Goal: Information Seeking & Learning: Learn about a topic

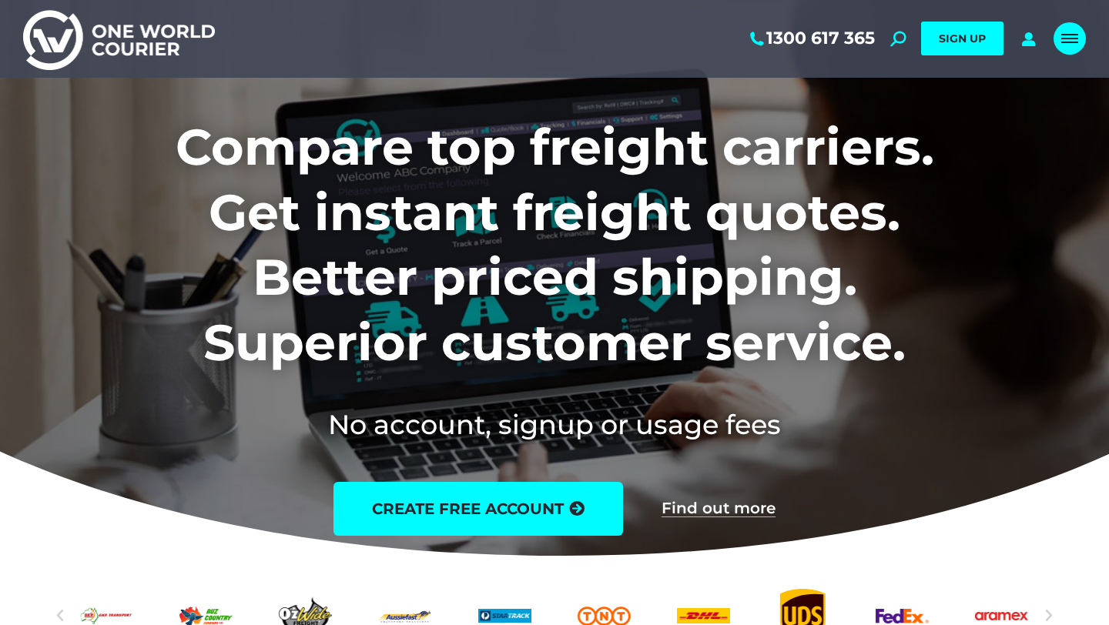
click at [1072, 48] on link "Mobile menu icon" at bounding box center [1069, 38] width 32 height 32
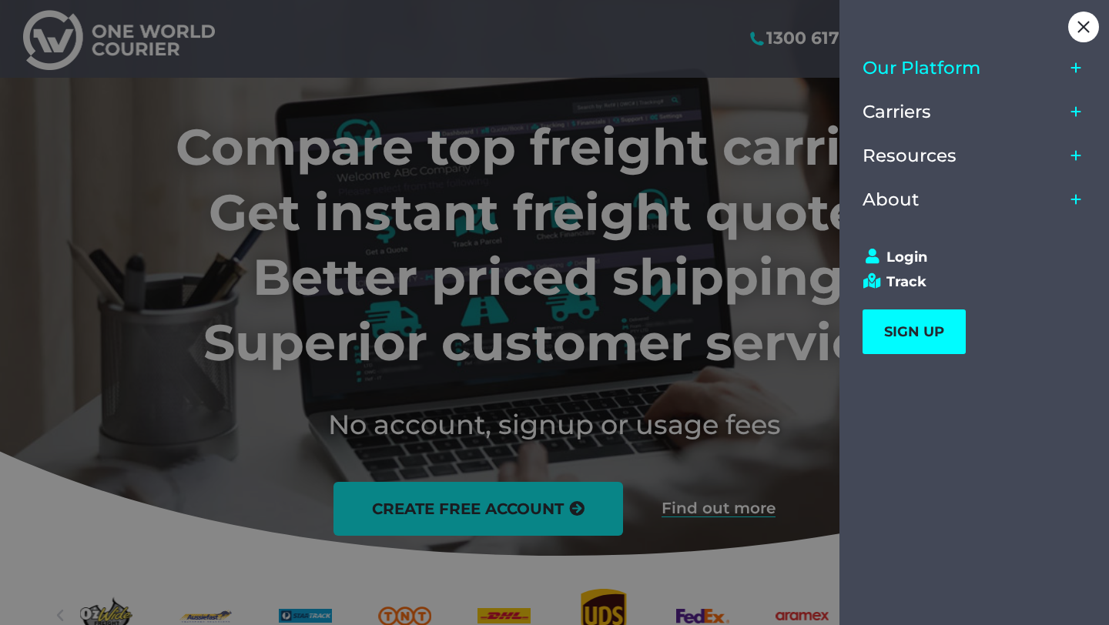
click at [927, 65] on span "Our Platform" at bounding box center [921, 68] width 118 height 21
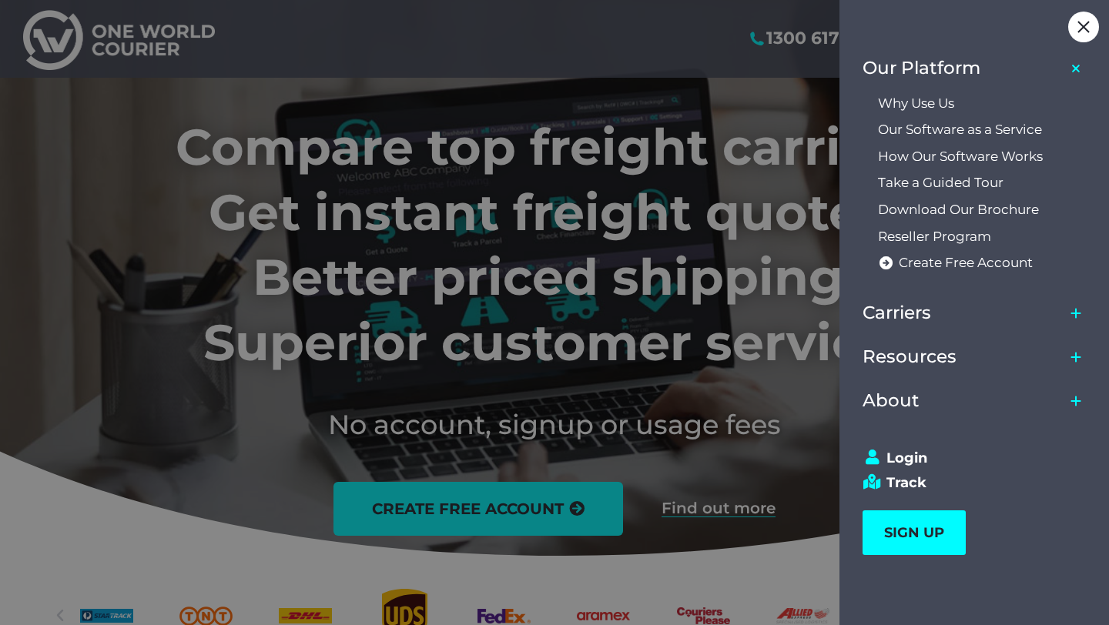
click at [945, 25] on div "Our Platform Why Use Us Our Software as a Service How Our Software Works Take a…" at bounding box center [968, 302] width 259 height 605
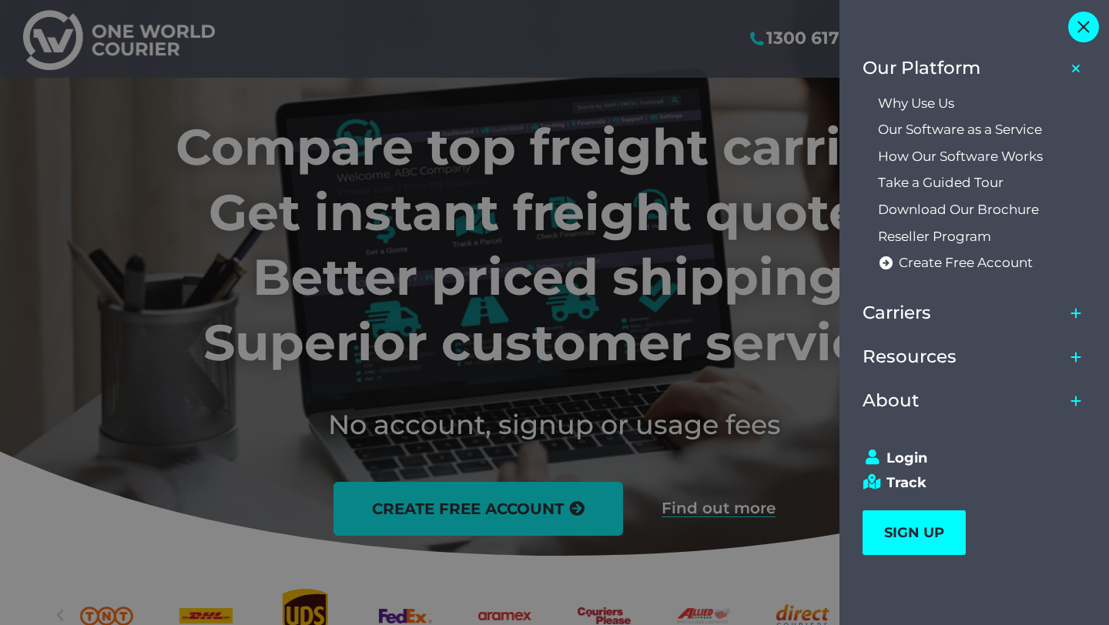
click at [1082, 28] on span "Close" at bounding box center [1083, 27] width 12 height 12
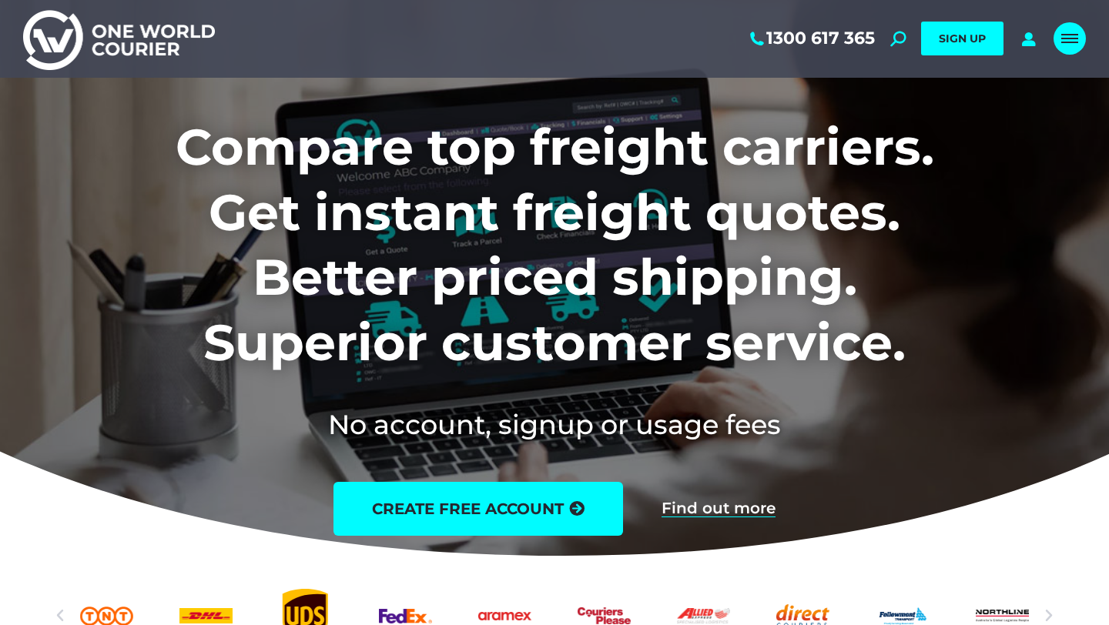
click at [1069, 42] on span "Mobile menu icon" at bounding box center [1069, 43] width 17 height 2
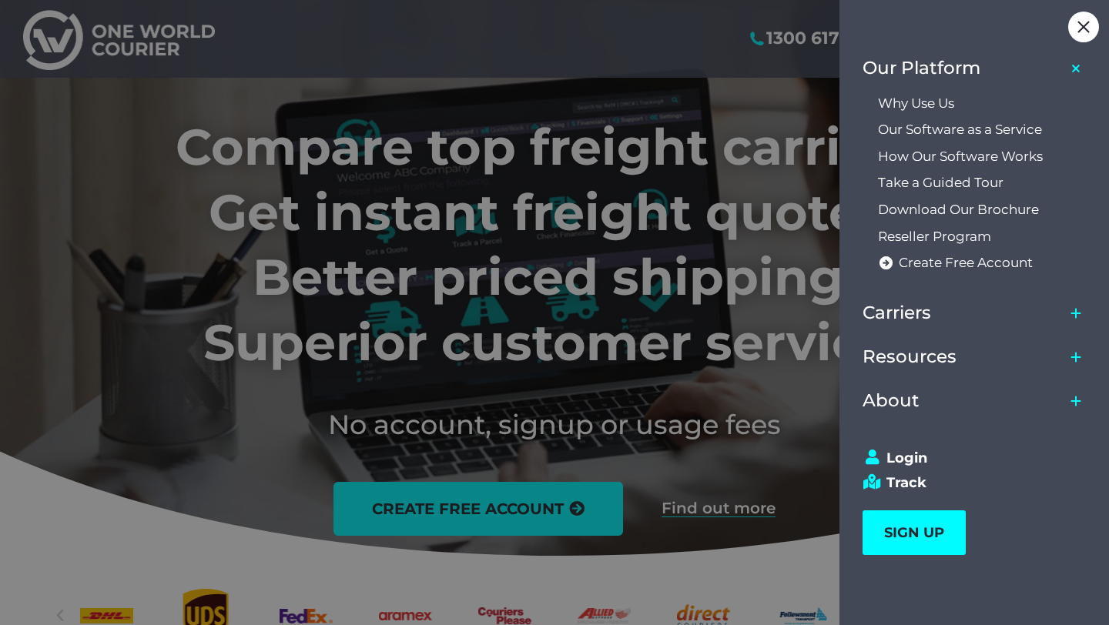
click at [1082, 72] on icon "Main Menu" at bounding box center [1076, 69] width 42 height 42
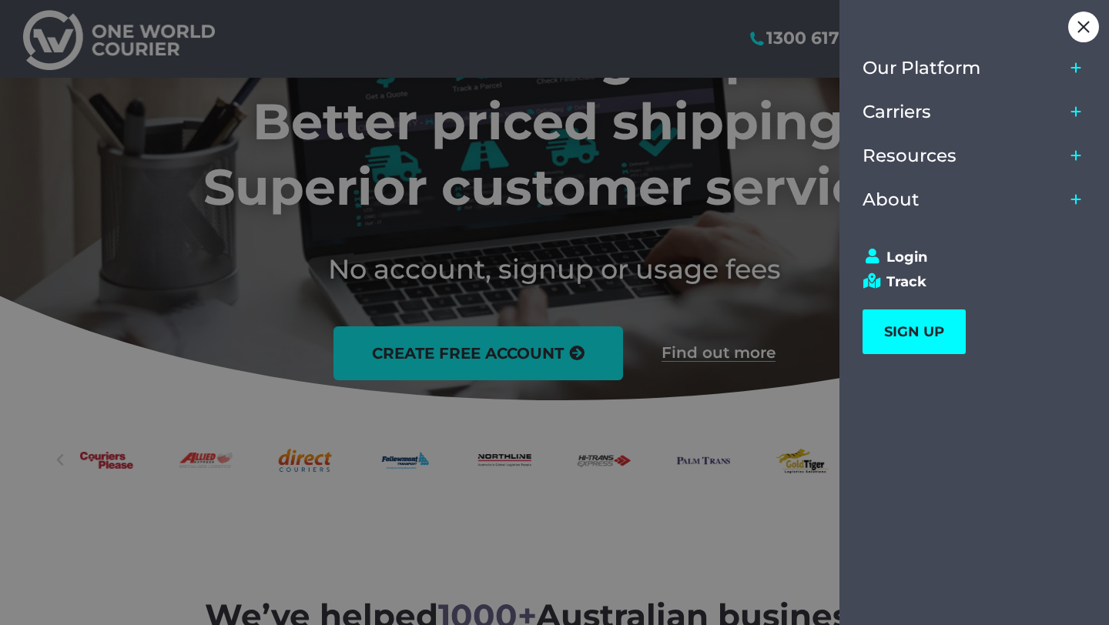
scroll to position [157, 0]
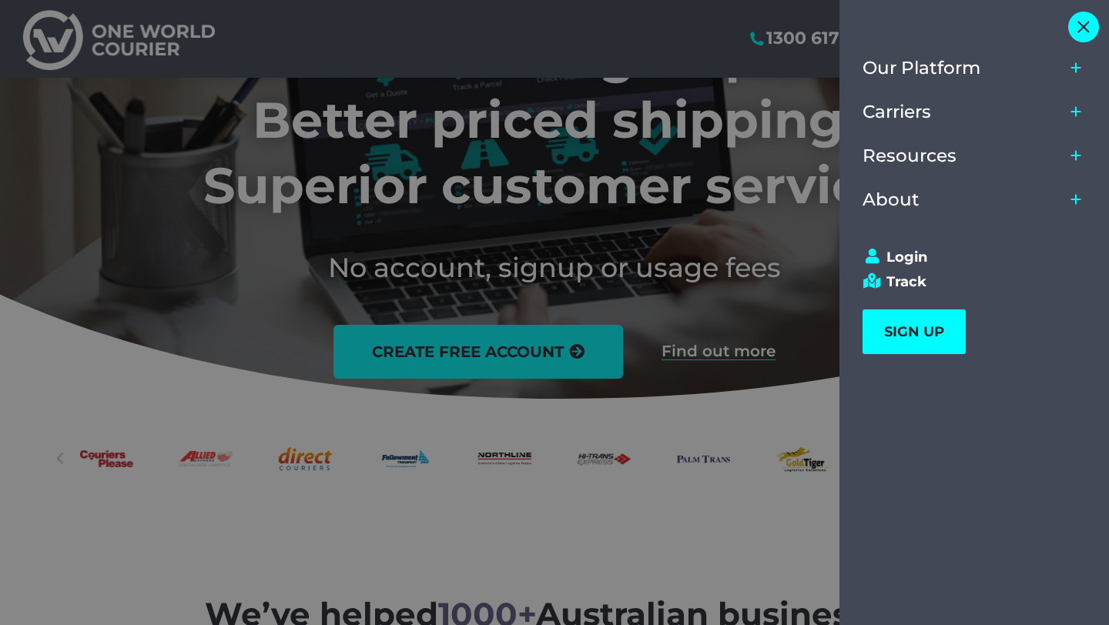
click at [1081, 32] on div "Close" at bounding box center [1083, 27] width 31 height 31
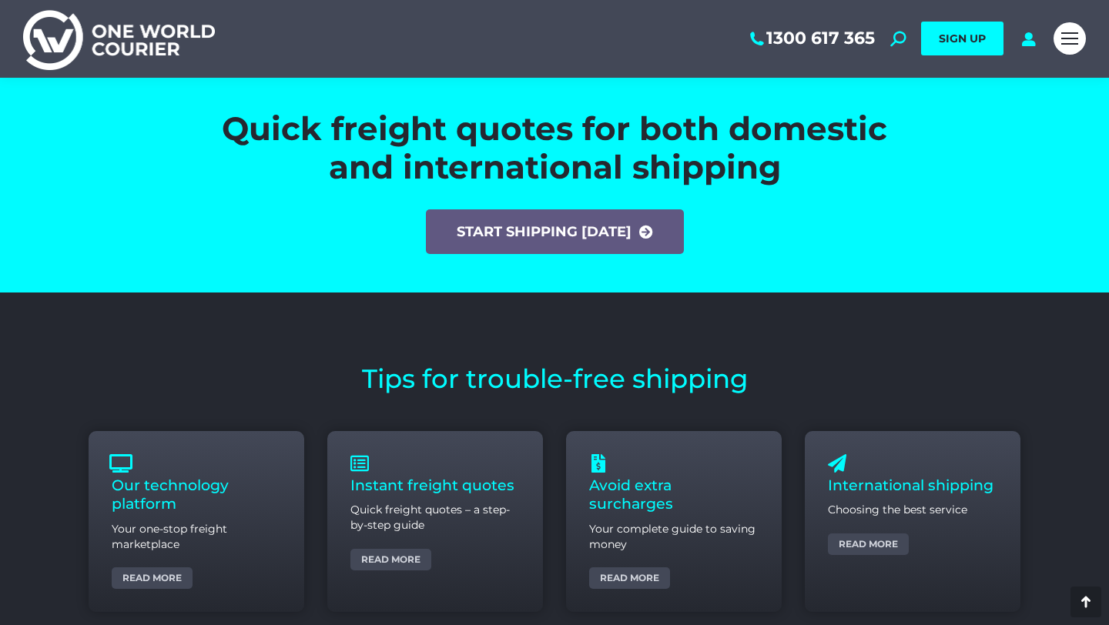
scroll to position [5376, 0]
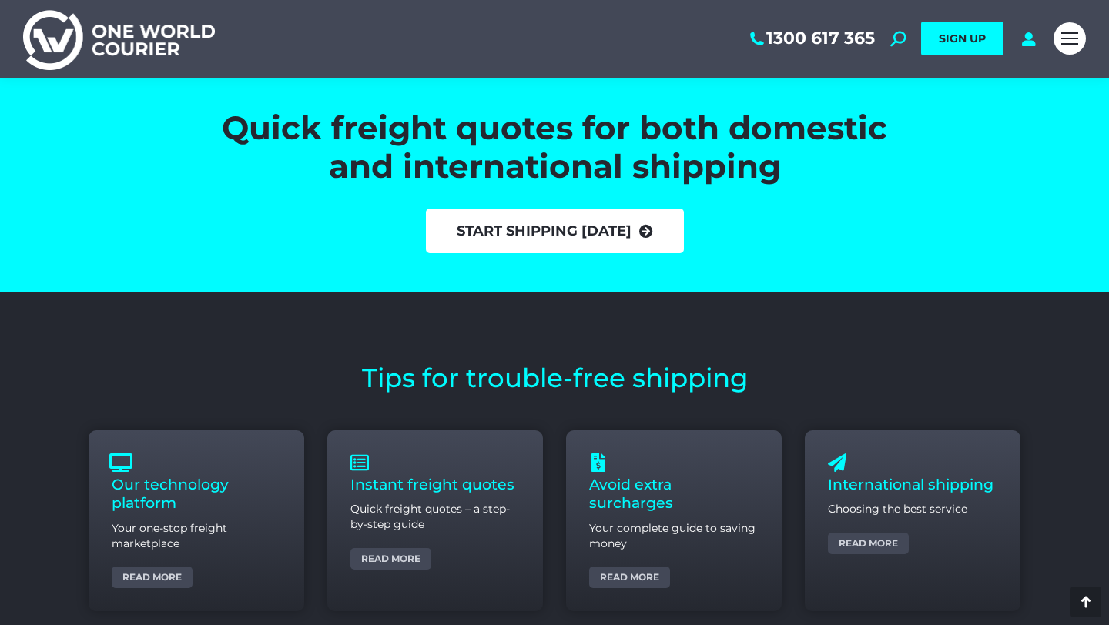
click at [613, 227] on link "start shipping [DATE]" at bounding box center [555, 231] width 258 height 45
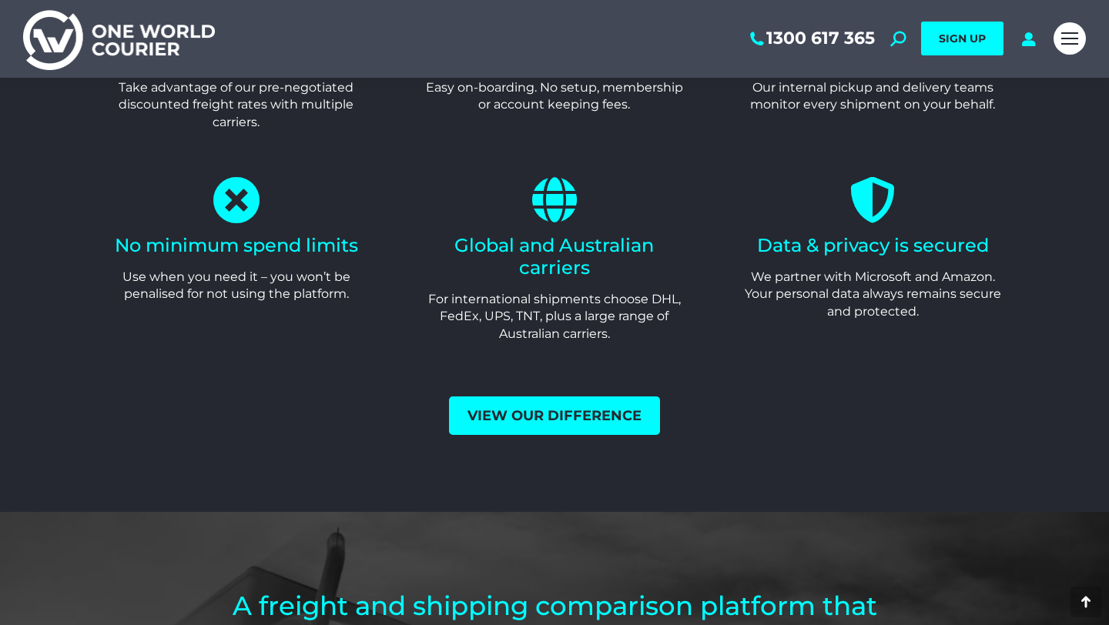
scroll to position [3267, 0]
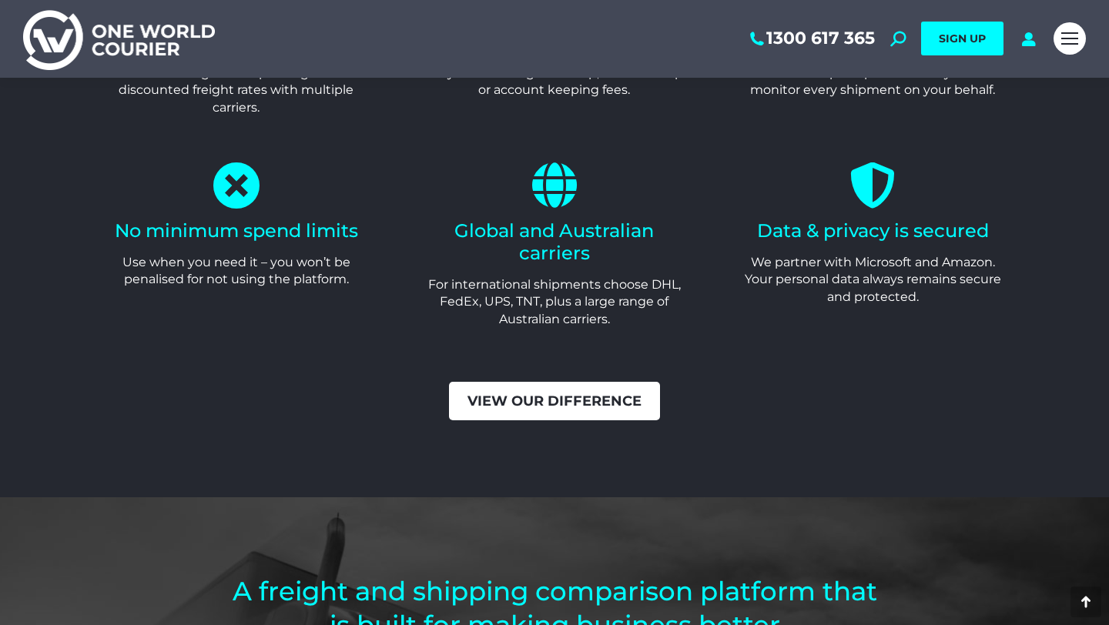
click at [533, 393] on link "View our difference" at bounding box center [554, 401] width 211 height 38
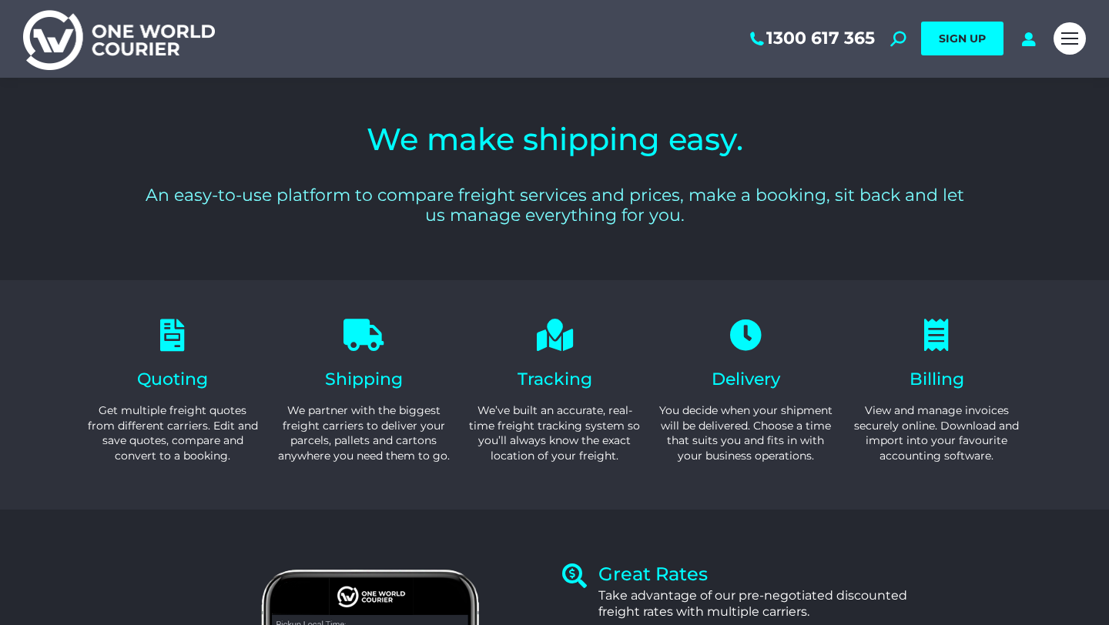
click at [187, 40] on img at bounding box center [119, 39] width 192 height 62
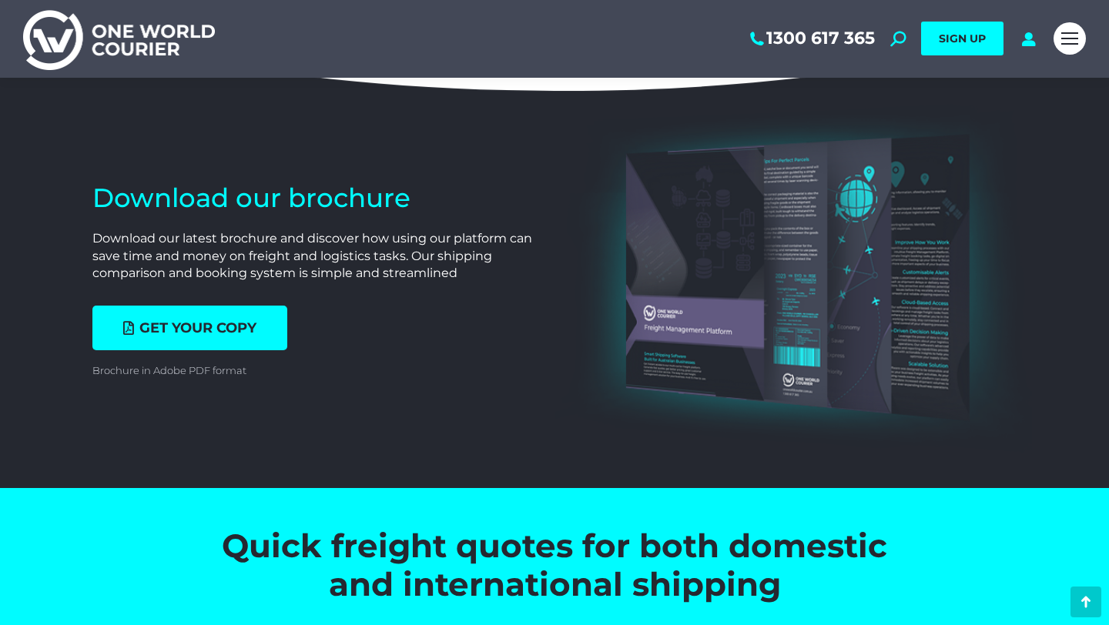
scroll to position [4964, 0]
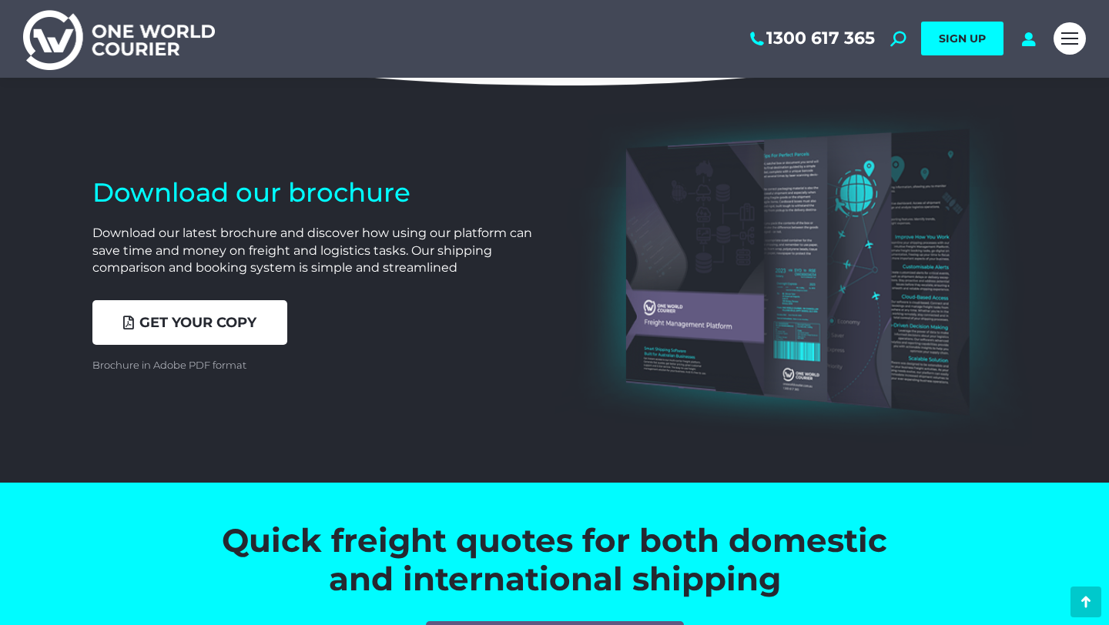
click at [239, 330] on link "Get your copy" at bounding box center [189, 322] width 195 height 45
